Goal: Task Accomplishment & Management: Use online tool/utility

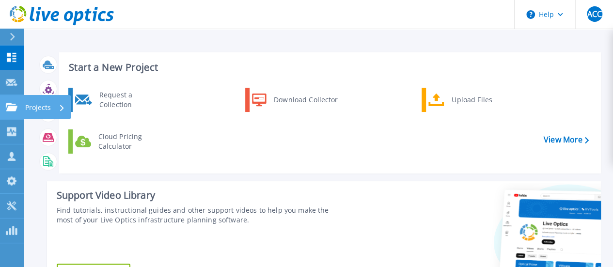
click at [7, 103] on icon at bounding box center [12, 107] width 12 height 8
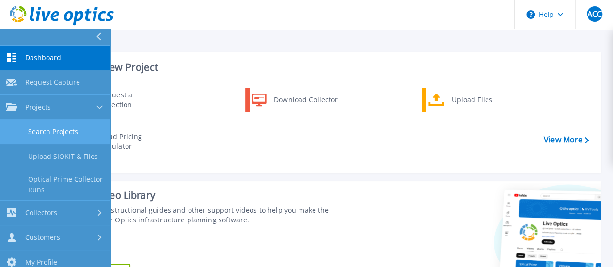
click at [31, 129] on link "Search Projects" at bounding box center [55, 132] width 111 height 25
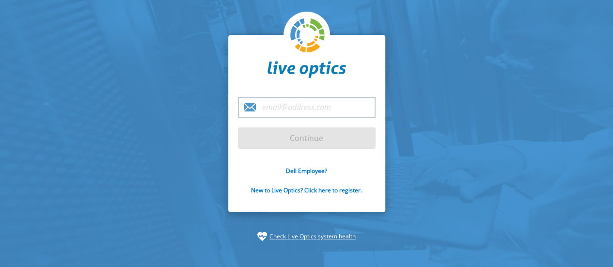
click at [289, 110] on input "email" at bounding box center [307, 107] width 138 height 21
type input "[EMAIL_ADDRESS][DOMAIN_NAME]"
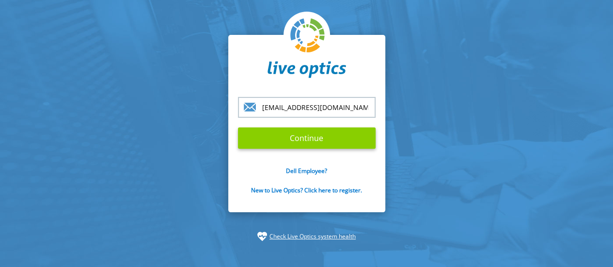
click at [308, 140] on input "Continue" at bounding box center [307, 138] width 138 height 21
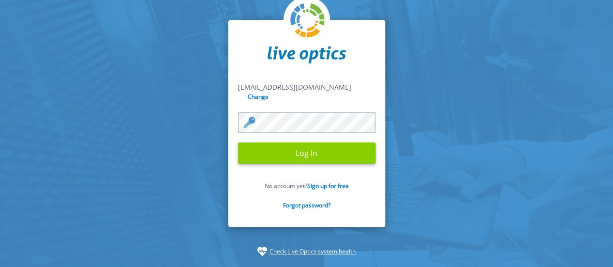
click at [277, 150] on input "Log In" at bounding box center [307, 153] width 138 height 21
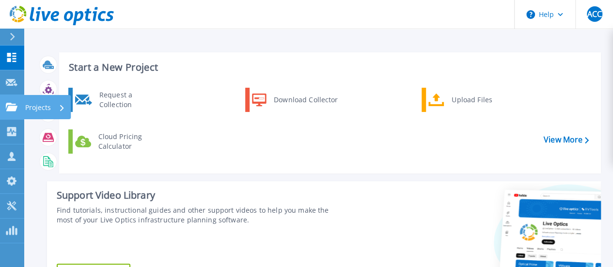
click at [11, 112] on link "Projects Projects" at bounding box center [12, 107] width 24 height 25
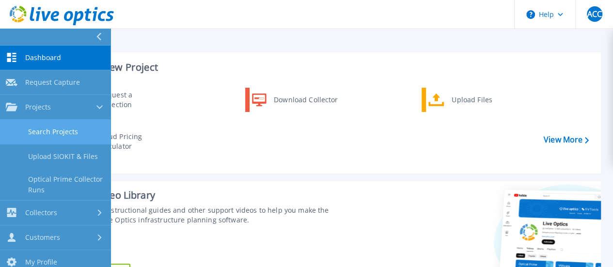
click at [28, 129] on link "Search Projects" at bounding box center [55, 132] width 111 height 25
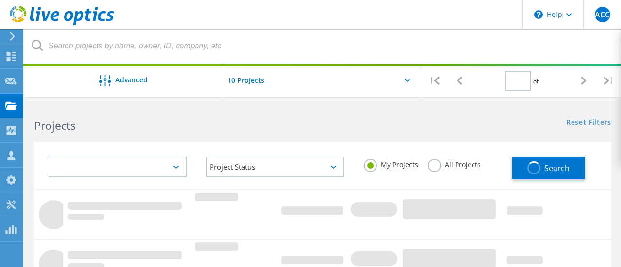
type input "1"
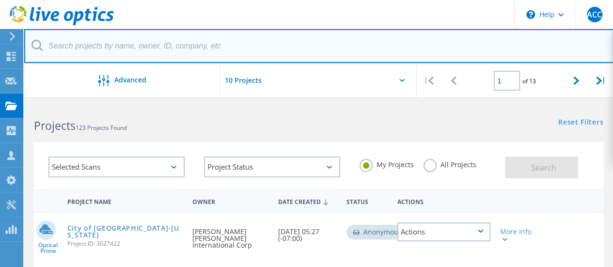
click at [159, 52] on input "text" at bounding box center [319, 46] width 590 height 34
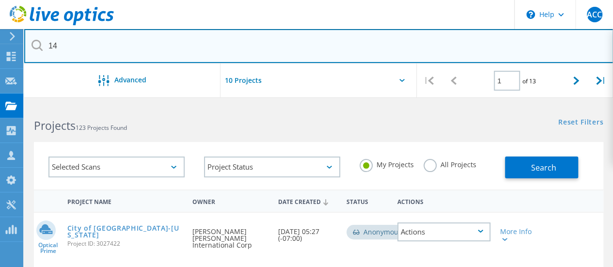
type input "14"
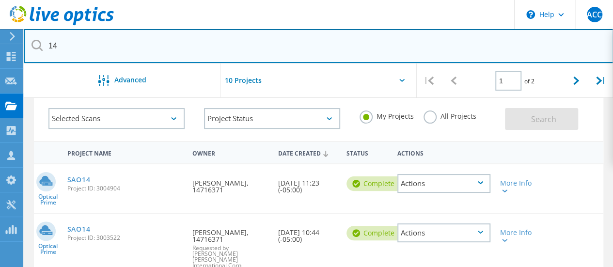
scroll to position [97, 0]
